Goal: Task Accomplishment & Management: Manage account settings

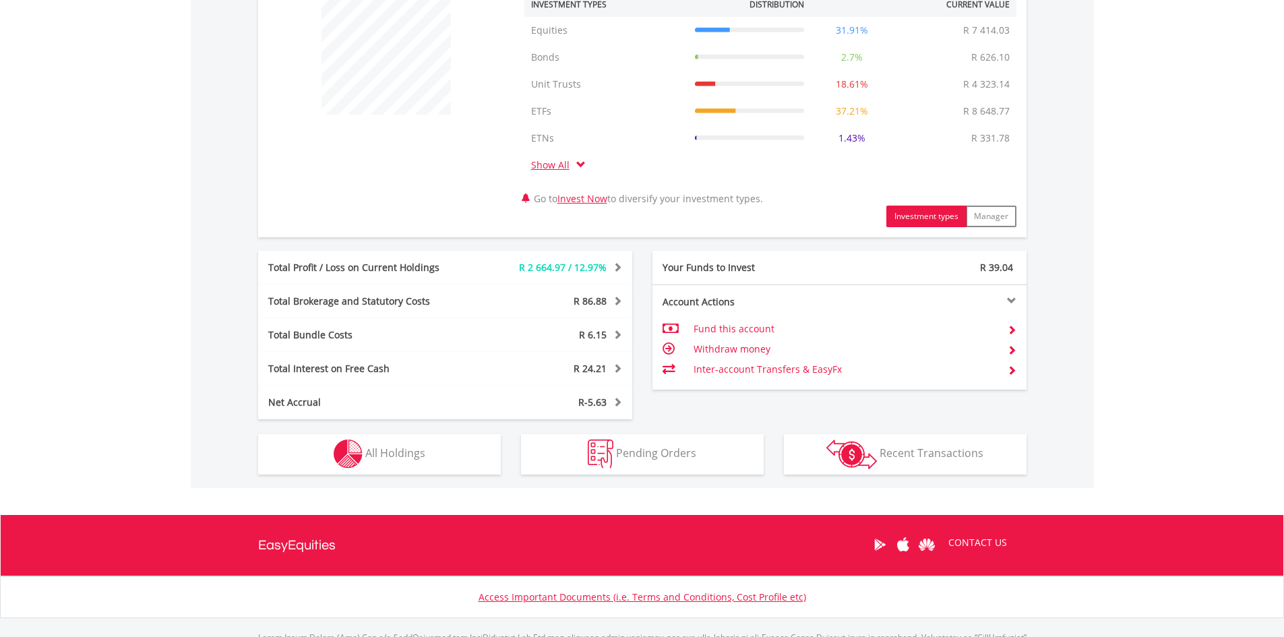
scroll to position [129, 256]
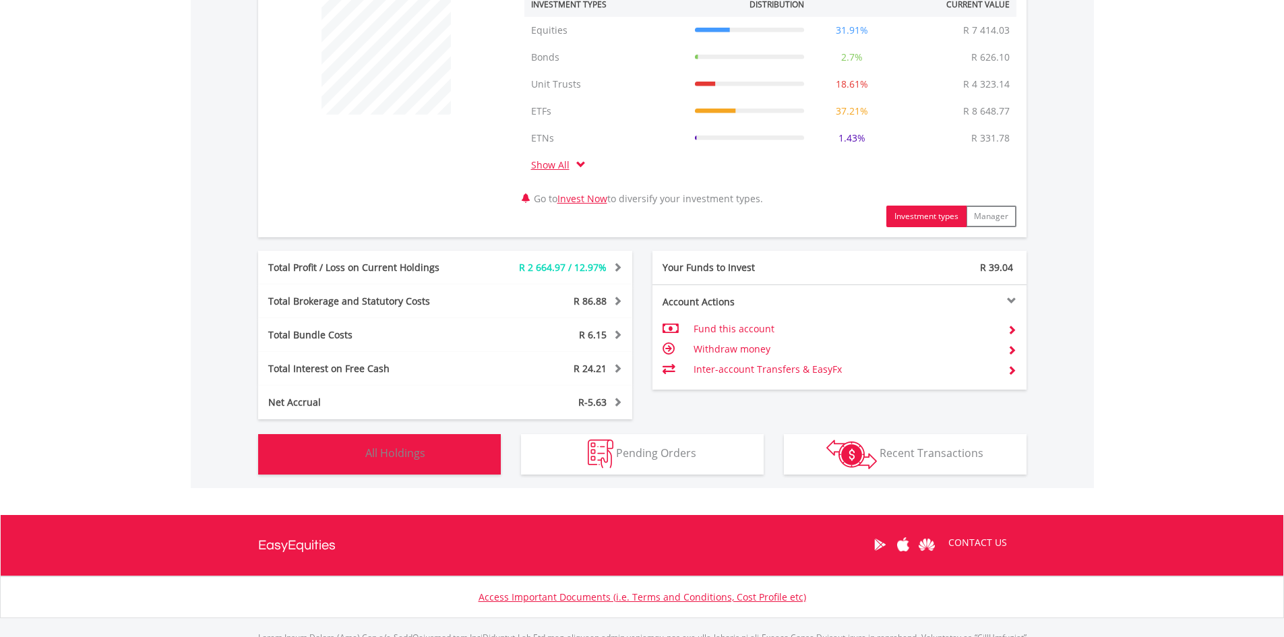
click at [400, 457] on span "All Holdings" at bounding box center [395, 452] width 60 height 15
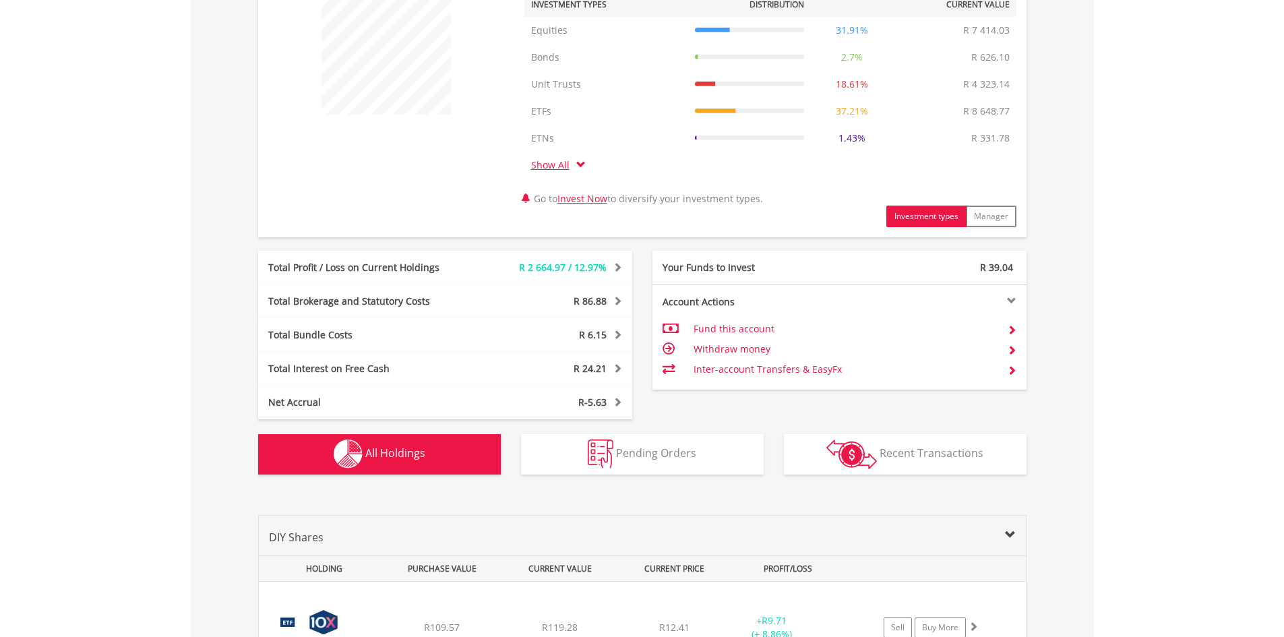
scroll to position [1053, 0]
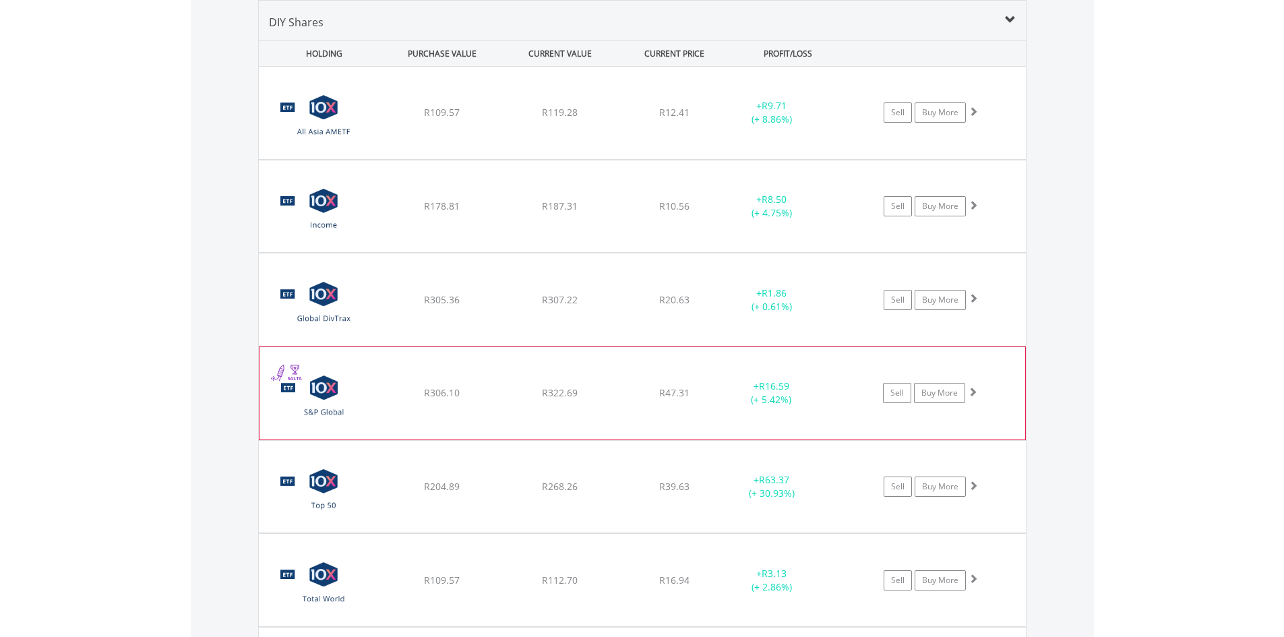
click at [973, 392] on span at bounding box center [972, 391] width 9 height 9
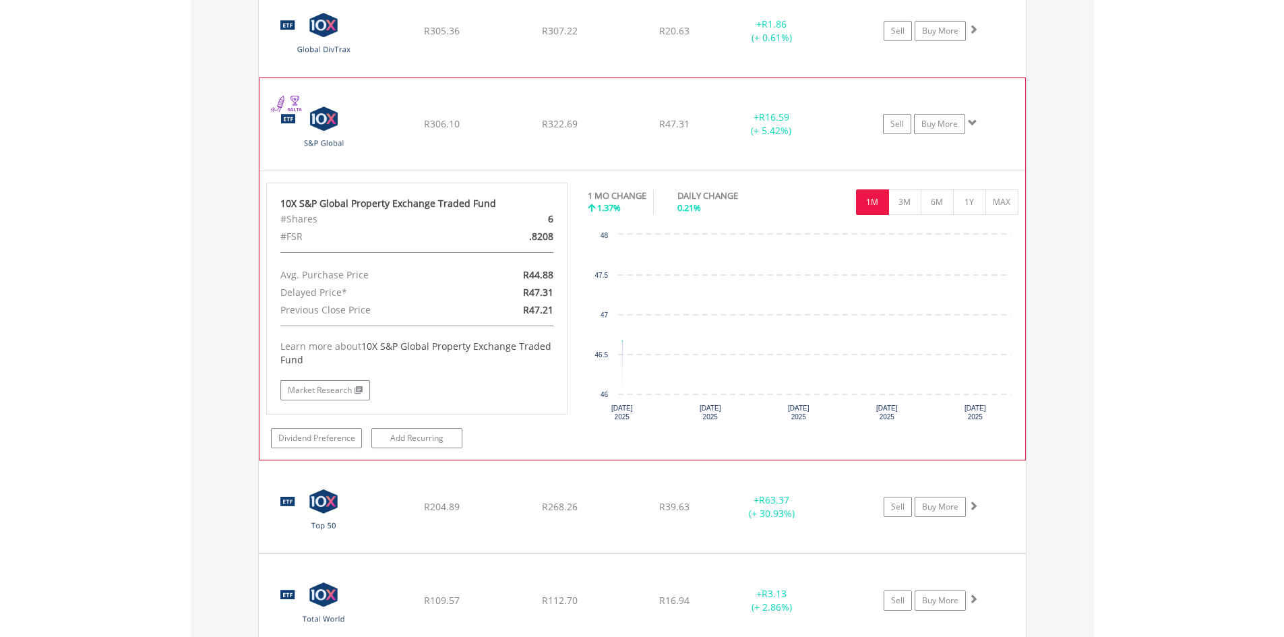
scroll to position [1323, 0]
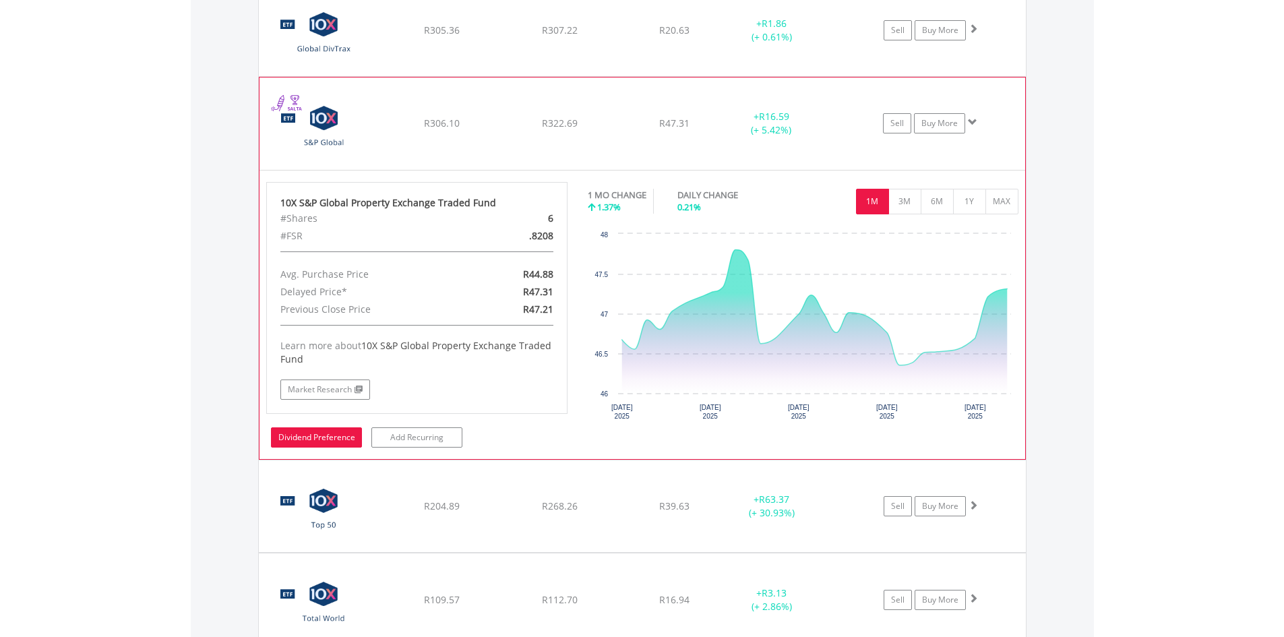
click at [330, 440] on link "Dividend Preference" at bounding box center [316, 437] width 91 height 20
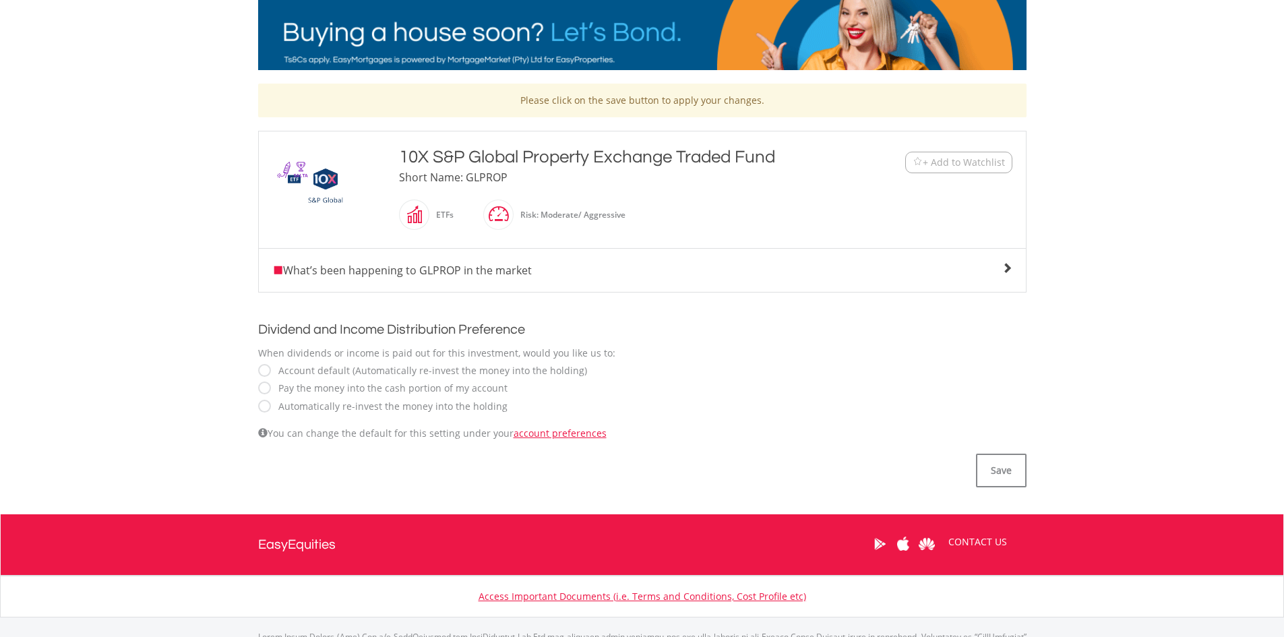
scroll to position [270, 0]
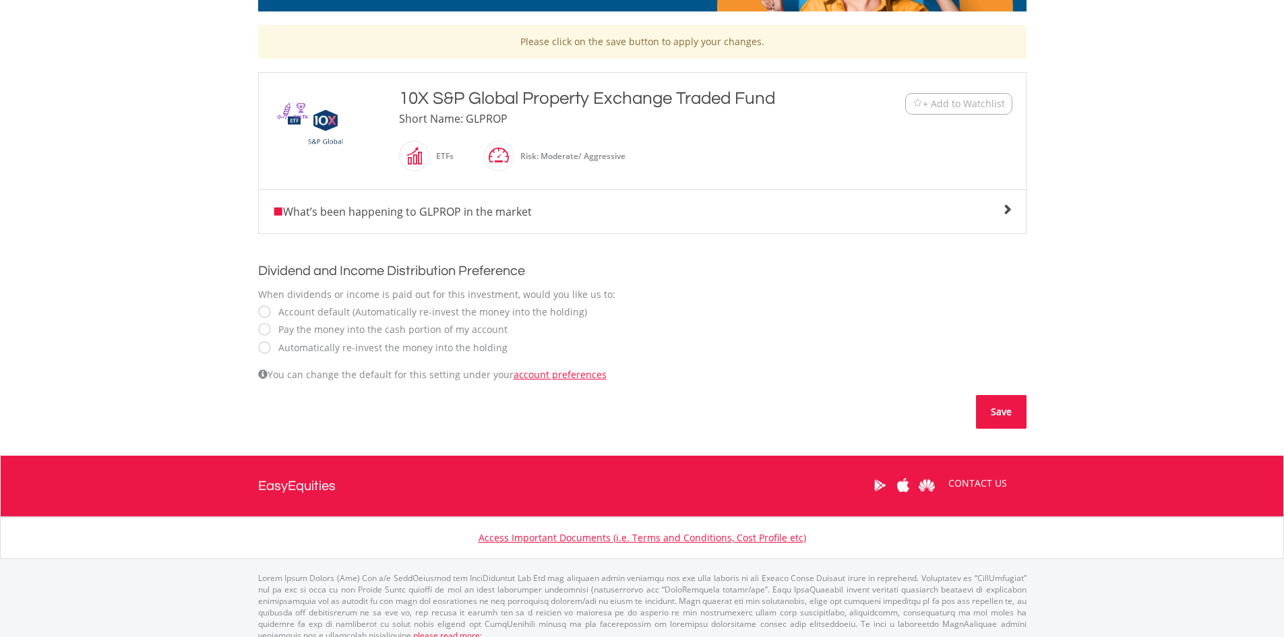
click at [1015, 418] on button "Save" at bounding box center [1001, 412] width 51 height 34
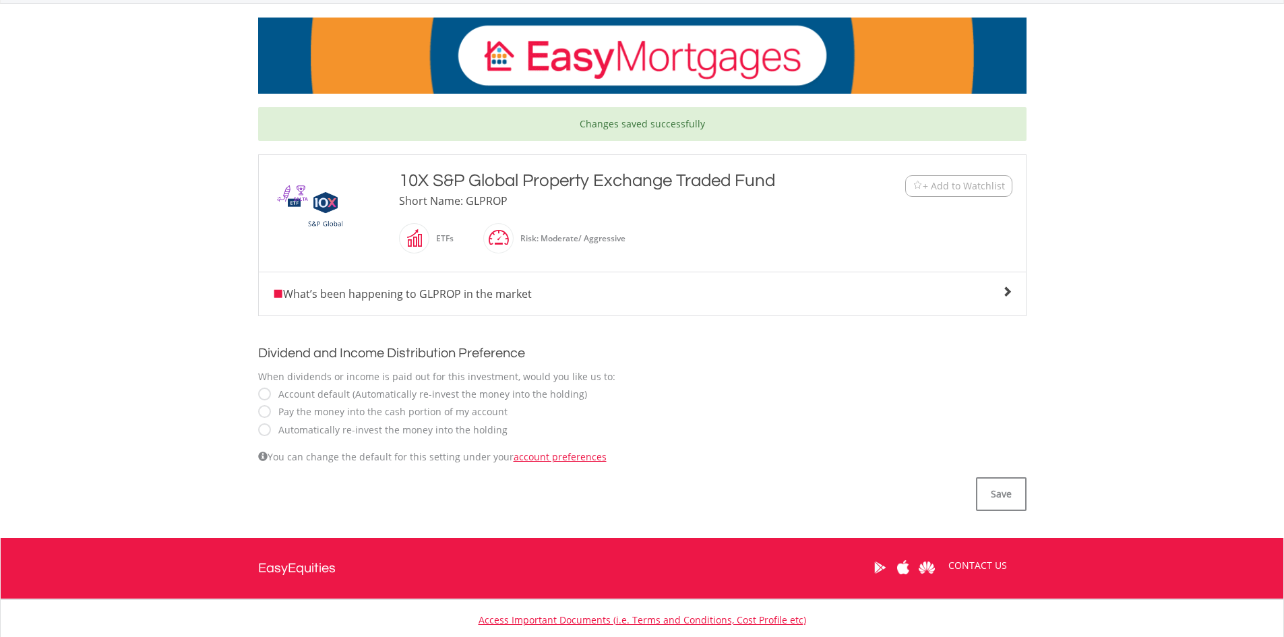
scroll to position [282, 0]
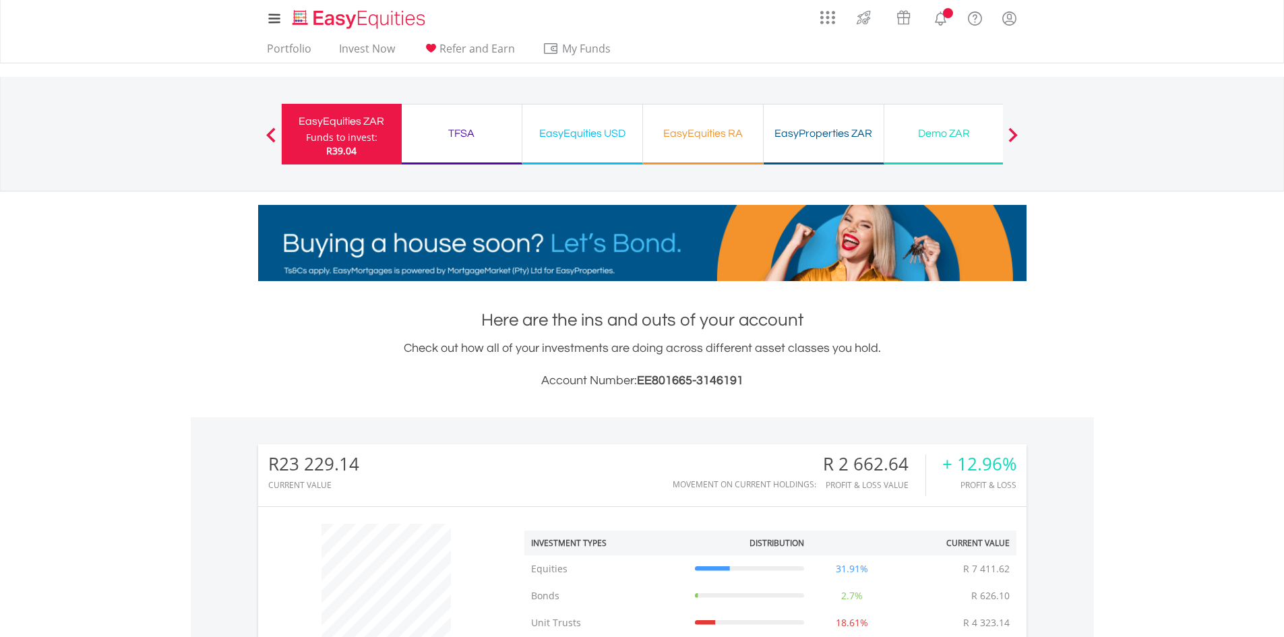
scroll to position [611, 0]
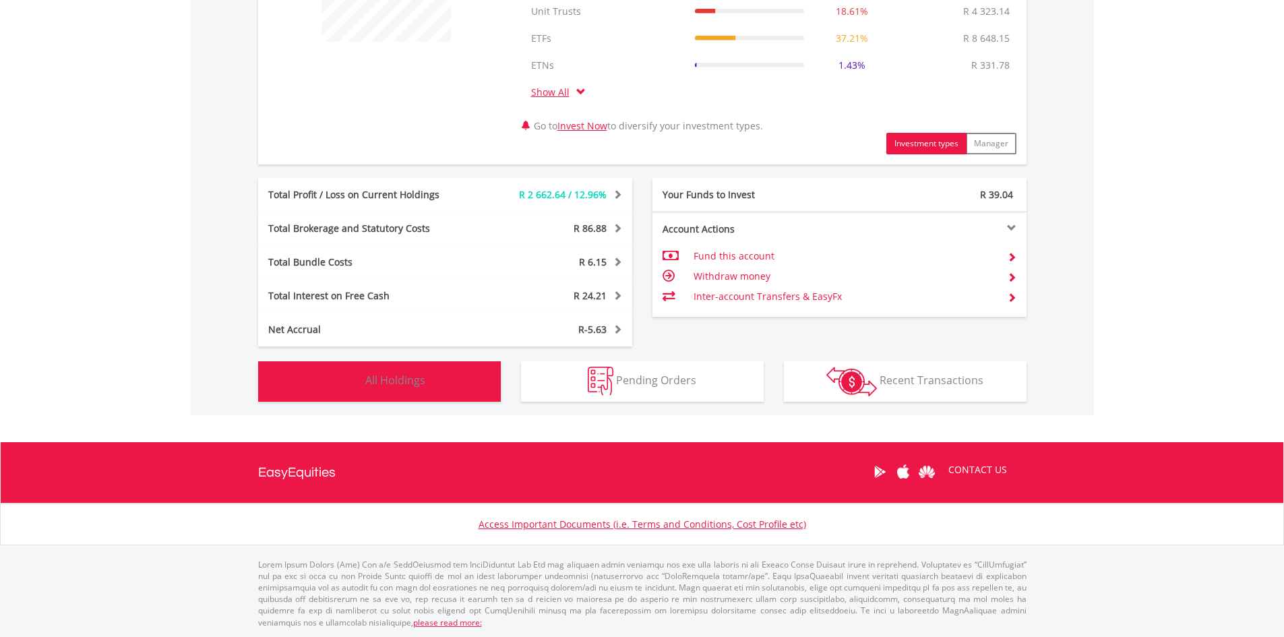
click at [423, 384] on span "All Holdings" at bounding box center [395, 380] width 60 height 15
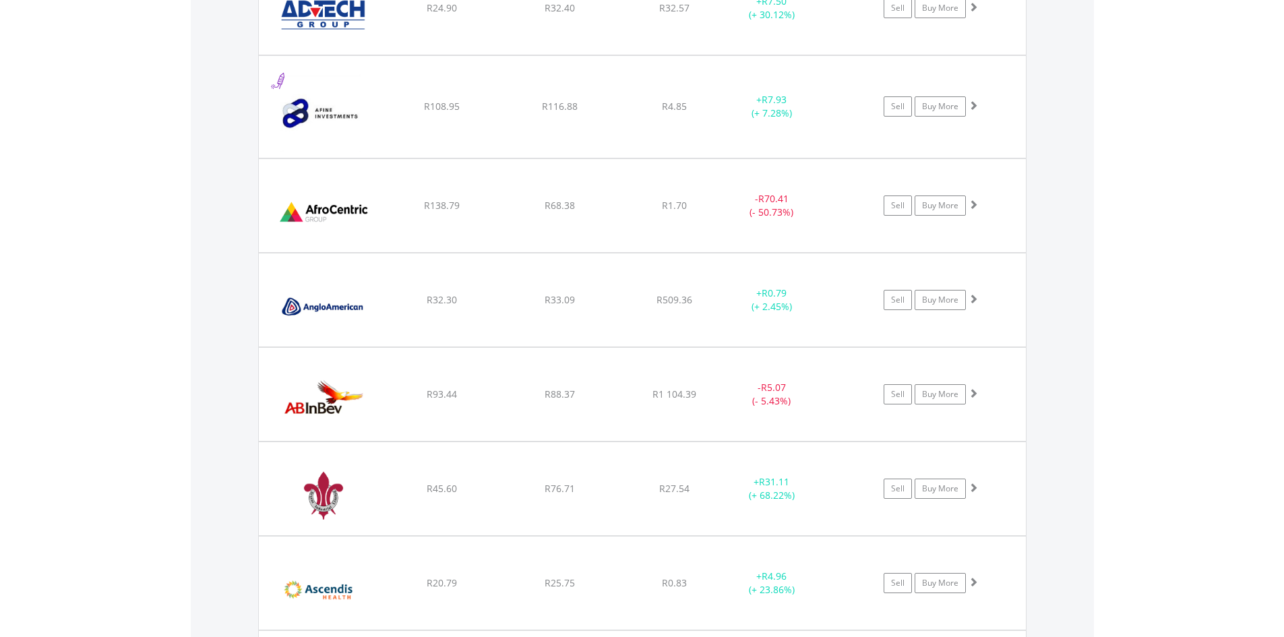
scroll to position [2334, 0]
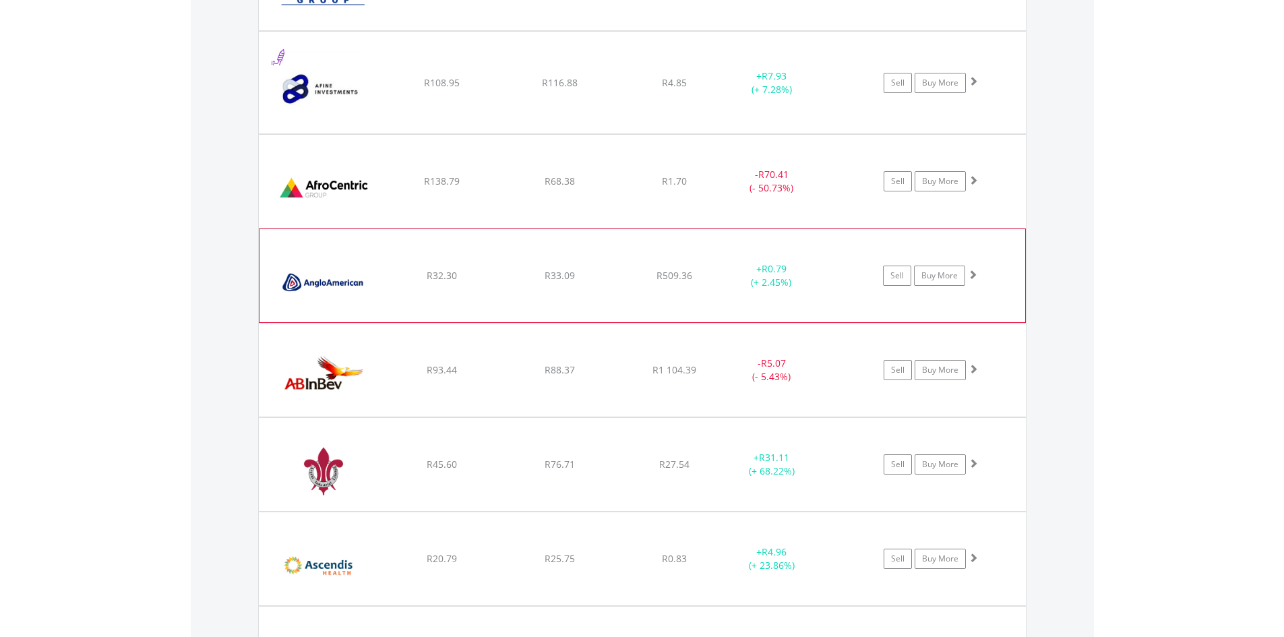
click at [972, 270] on span at bounding box center [972, 274] width 9 height 9
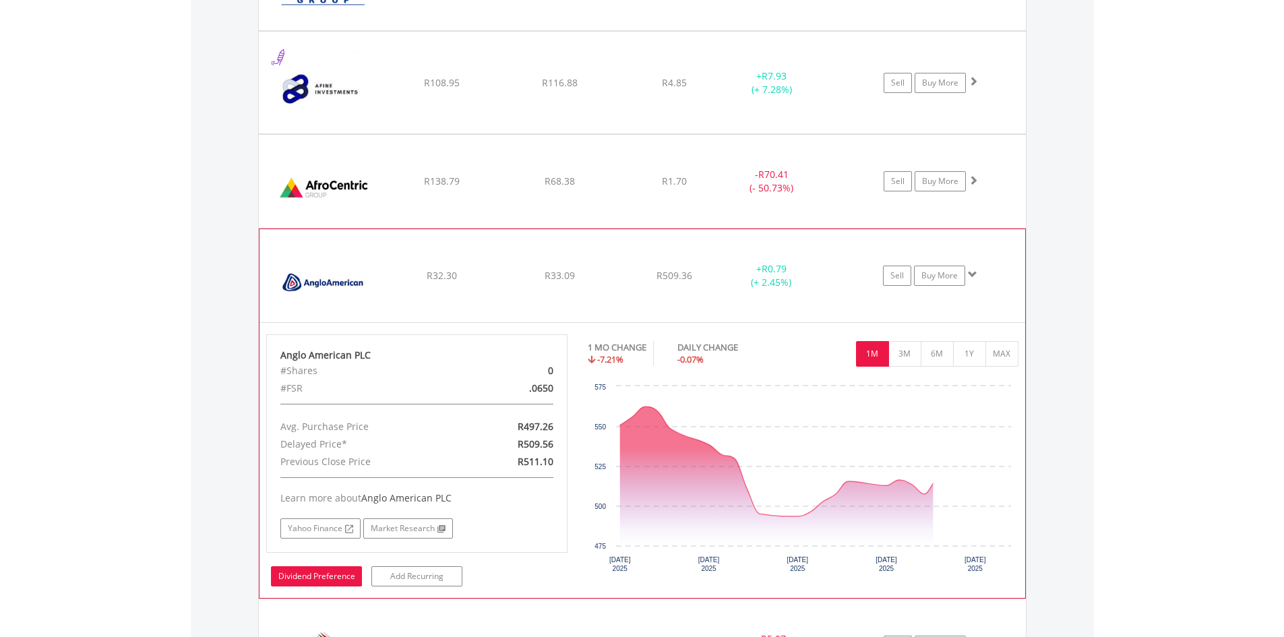
click at [314, 577] on link "Dividend Preference" at bounding box center [316, 576] width 91 height 20
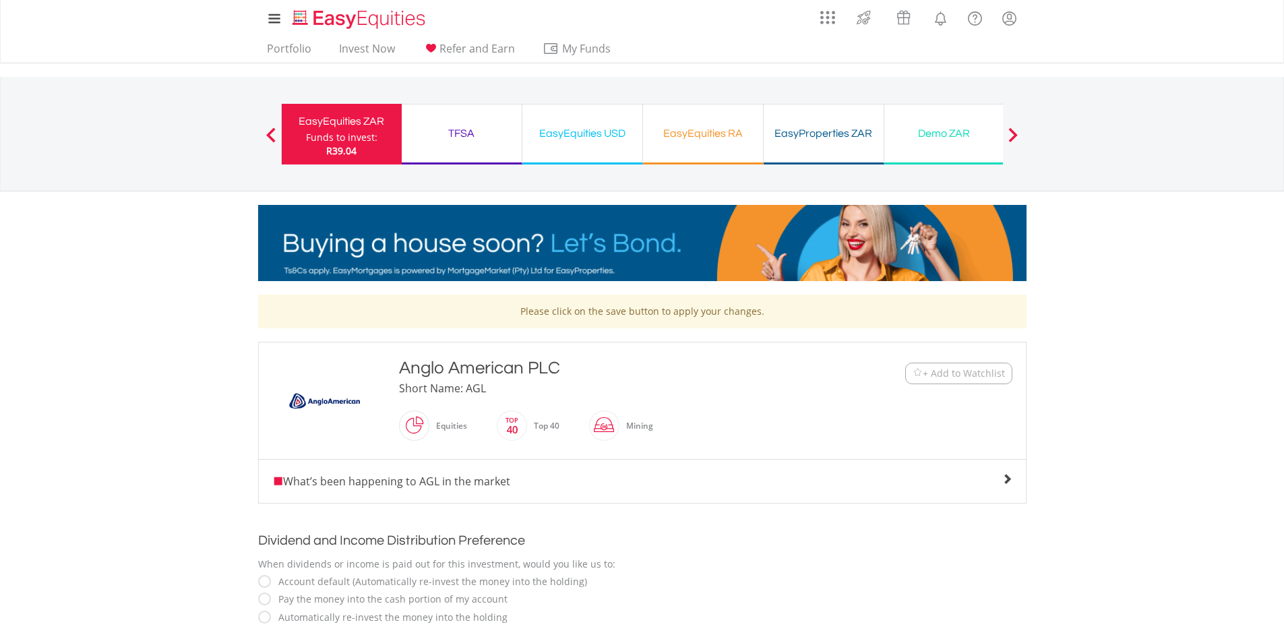
click at [829, 142] on div "EasyProperties ZAR" at bounding box center [824, 133] width 104 height 19
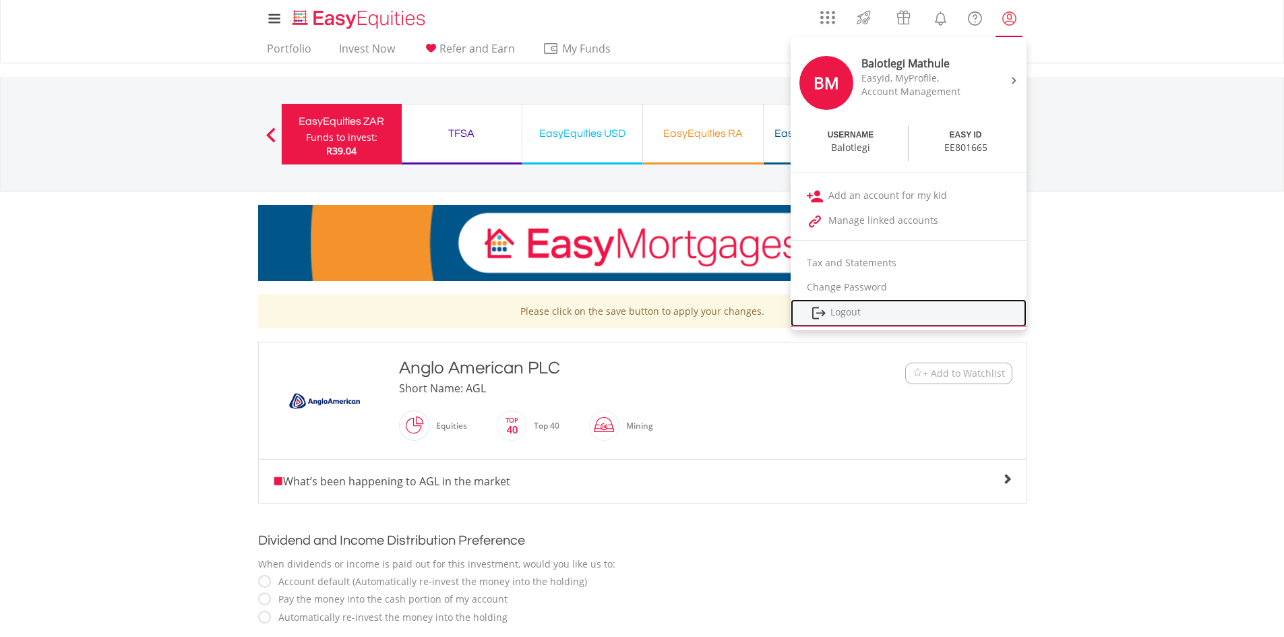
click at [839, 312] on link "Logout" at bounding box center [909, 313] width 236 height 28
